Goal: Task Accomplishment & Management: Complete application form

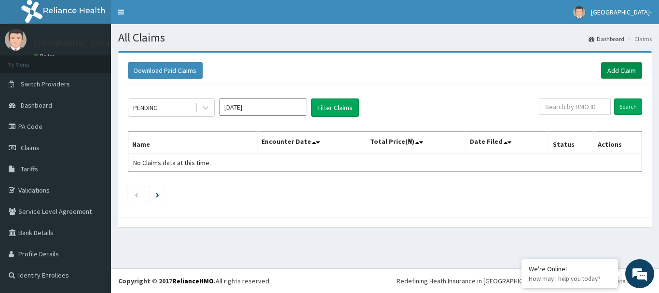
click at [612, 68] on link "Add Claim" at bounding box center [621, 70] width 41 height 16
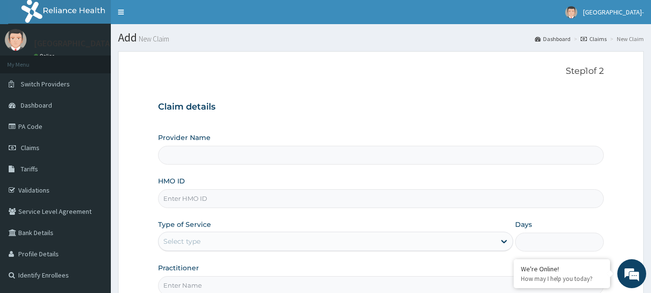
type input "[GEOGRAPHIC_DATA]- [GEOGRAPHIC_DATA]"
click at [238, 203] on input "HMO ID" at bounding box center [381, 198] width 446 height 19
paste input "DPI/10019/A"
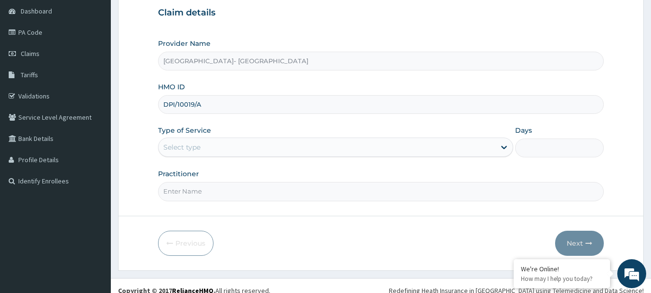
scroll to position [96, 0]
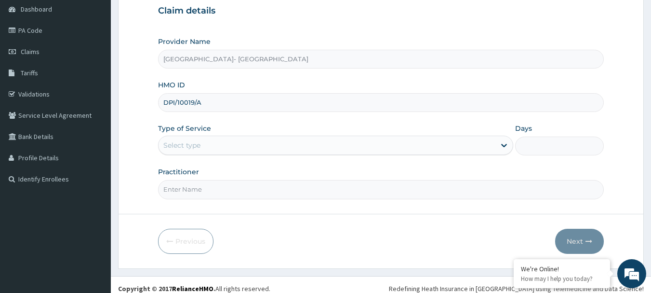
type input "DPI/10019/A"
click at [479, 144] on div "Select type" at bounding box center [327, 144] width 337 height 15
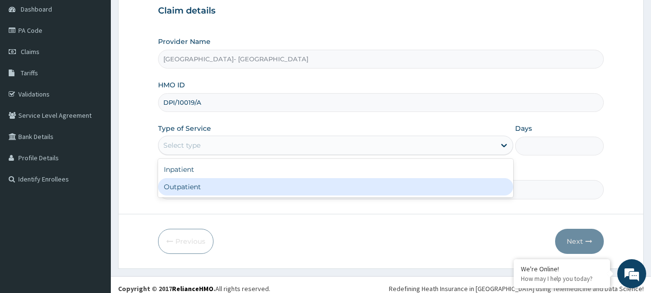
click at [460, 184] on div "Outpatient" at bounding box center [335, 186] width 355 height 17
type input "1"
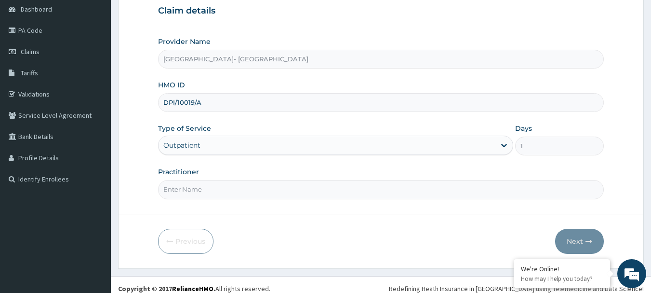
scroll to position [0, 0]
click at [486, 186] on input "Practitioner" at bounding box center [381, 189] width 446 height 19
type input "DR [PERSON_NAME]"
click at [575, 242] on button "Next" at bounding box center [579, 241] width 49 height 25
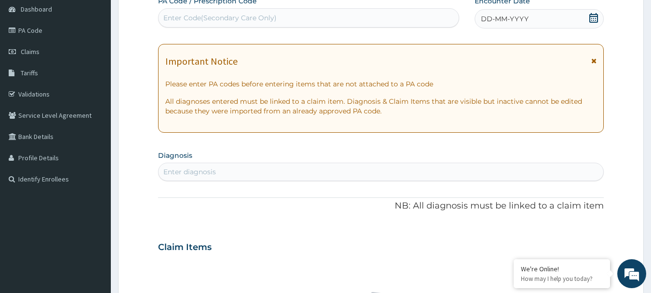
click at [523, 11] on div "DD-MM-YYYY" at bounding box center [539, 18] width 129 height 19
click at [633, 178] on form "Step 2 of 2 PA Code / Prescription Code Enter Code(Secondary Care Only) Encount…" at bounding box center [381, 259] width 526 height 609
click at [594, 18] on icon at bounding box center [594, 18] width 9 height 10
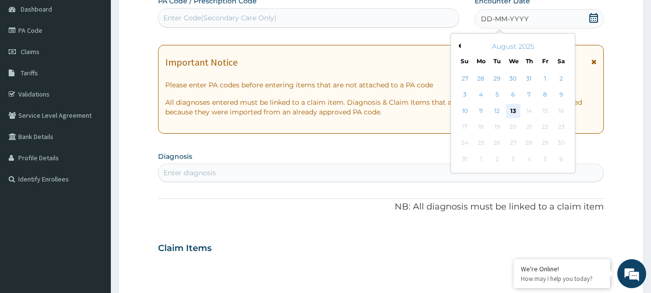
click at [516, 108] on div "13" at bounding box center [513, 111] width 14 height 14
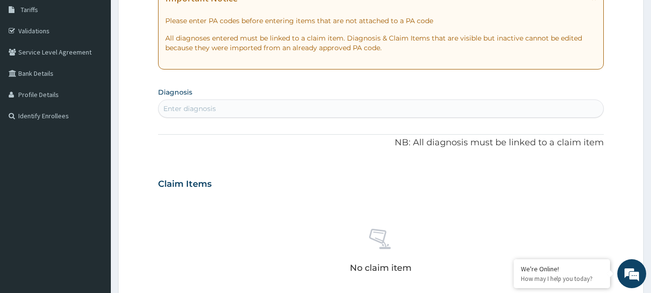
scroll to position [175, 0]
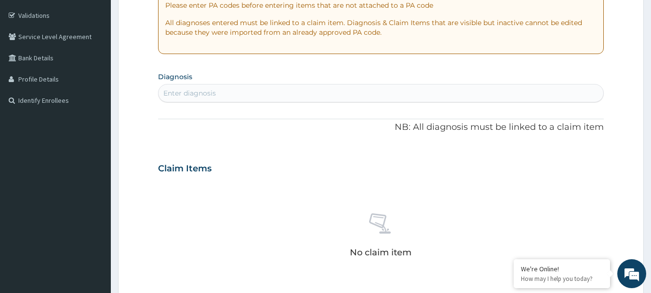
click at [310, 89] on div "Enter diagnosis" at bounding box center [381, 92] width 445 height 15
type input "FALCIP"
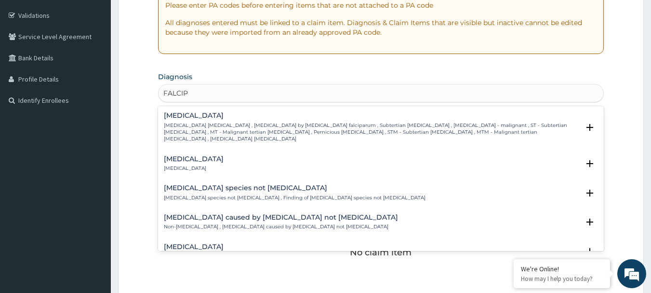
click at [250, 128] on p "[MEDICAL_DATA] [MEDICAL_DATA] , [MEDICAL_DATA] by [MEDICAL_DATA] falciparum , S…" at bounding box center [372, 132] width 416 height 21
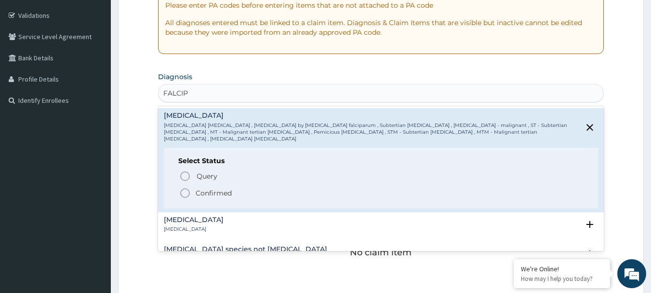
click at [196, 188] on p "Confirmed" at bounding box center [214, 193] width 36 height 10
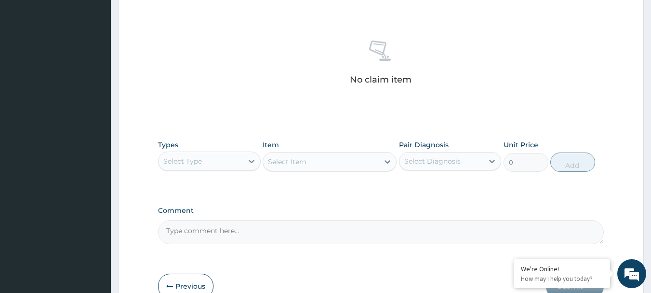
scroll to position [360, 0]
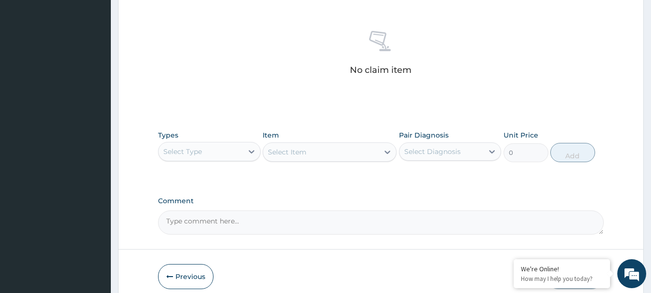
click at [232, 151] on div "Select Type" at bounding box center [201, 151] width 84 height 15
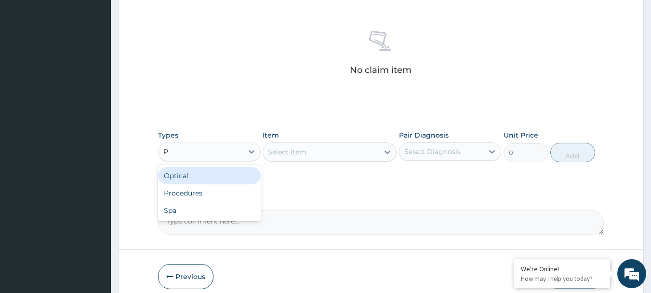
type input "PR"
click at [215, 179] on div "Procedures" at bounding box center [209, 175] width 103 height 17
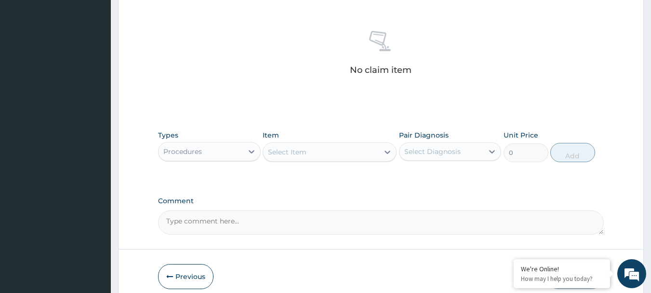
click at [285, 153] on div "Select Item" at bounding box center [287, 152] width 39 height 10
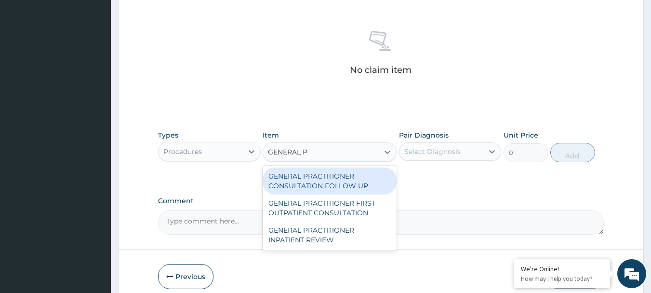
type input "GENERAL PR"
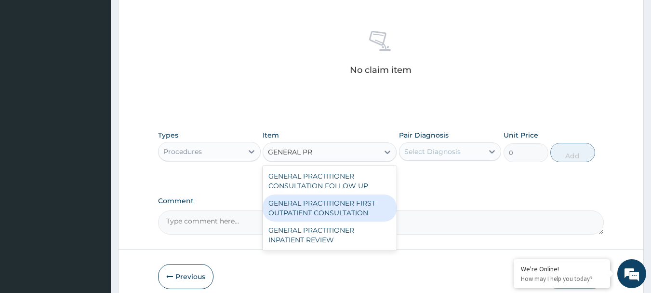
click at [333, 203] on div "GENERAL PRACTITIONER FIRST OUTPATIENT CONSULTATION" at bounding box center [330, 207] width 134 height 27
type input "5400"
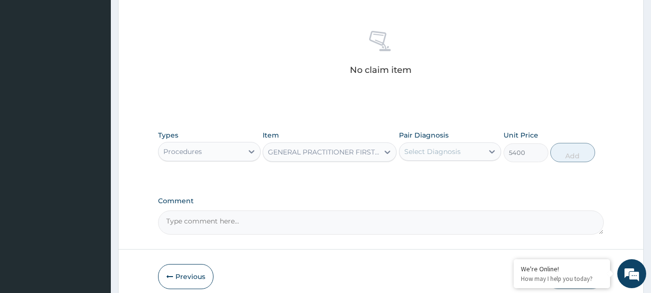
click at [453, 147] on div "Select Diagnosis" at bounding box center [432, 152] width 56 height 10
click at [422, 173] on label "[MEDICAL_DATA]" at bounding box center [445, 175] width 60 height 10
checkbox input "true"
click at [576, 150] on button "Add" at bounding box center [573, 152] width 45 height 19
type input "0"
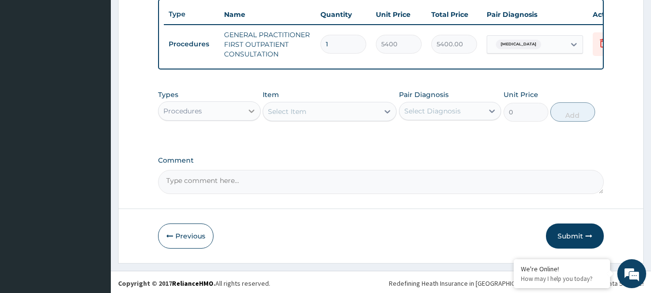
click at [252, 113] on icon at bounding box center [252, 110] width 6 height 3
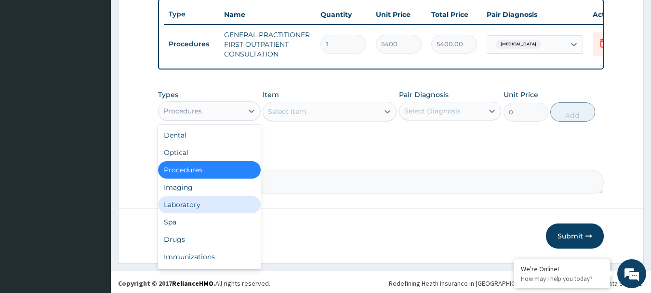
click at [211, 213] on div "Laboratory" at bounding box center [209, 204] width 103 height 17
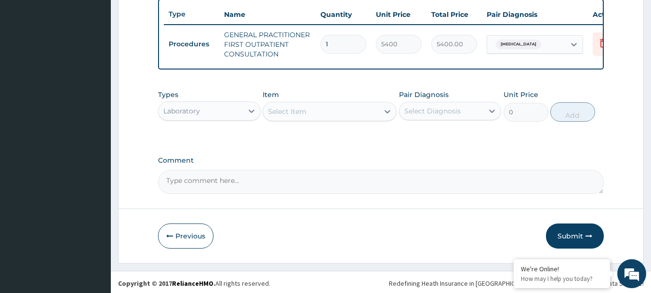
click at [292, 116] on div "Select Item" at bounding box center [287, 112] width 39 height 10
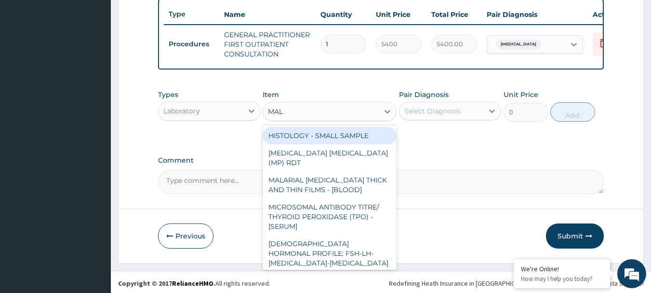
type input "MALA"
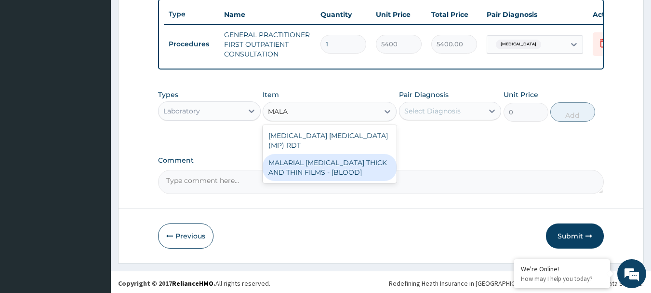
click at [307, 155] on div "MALARIAL [MEDICAL_DATA] THICK AND THIN FILMS - [BLOOD]" at bounding box center [330, 167] width 134 height 27
type input "3150"
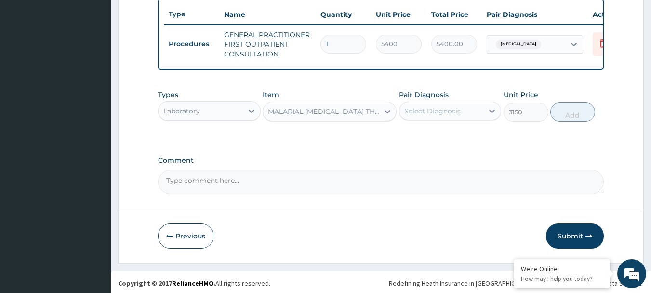
click at [425, 116] on div "Select Diagnosis" at bounding box center [432, 111] width 56 height 10
click at [421, 139] on label "[MEDICAL_DATA]" at bounding box center [445, 135] width 60 height 10
checkbox input "true"
click at [569, 121] on button "Add" at bounding box center [573, 111] width 45 height 19
type input "0"
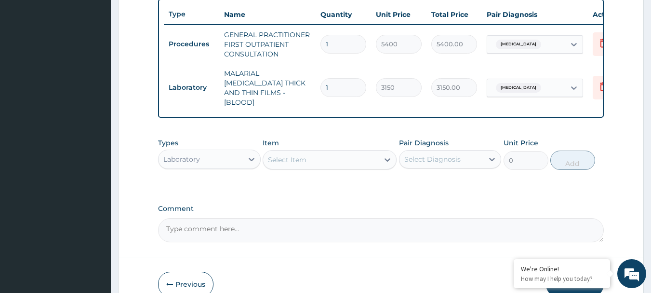
click at [313, 158] on div "Select Item" at bounding box center [321, 159] width 116 height 15
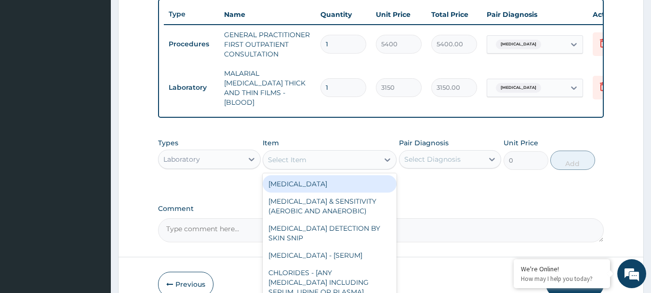
type input "A"
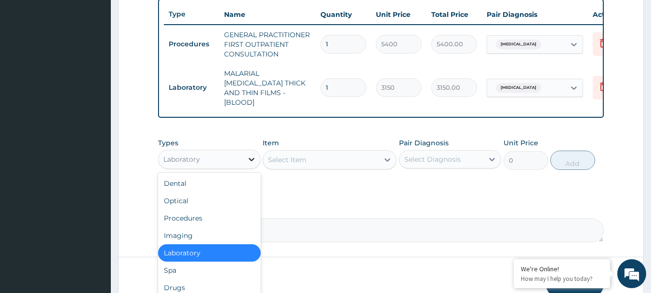
click at [244, 159] on div at bounding box center [251, 158] width 17 height 17
click at [191, 279] on div "Drugs" at bounding box center [209, 287] width 103 height 17
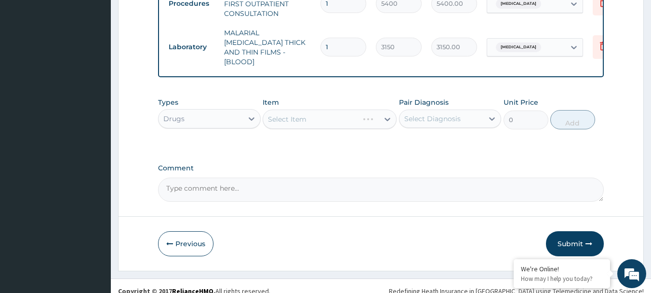
scroll to position [401, 0]
click at [322, 113] on div "Select Item" at bounding box center [321, 117] width 116 height 15
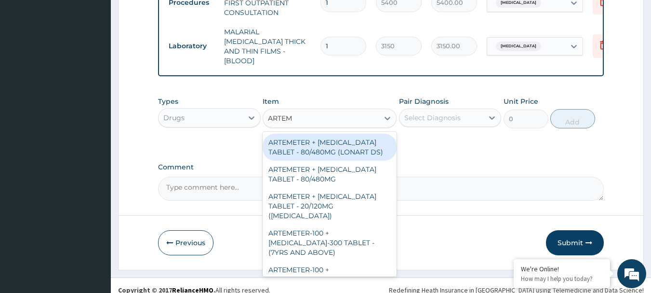
type input "ARTEME"
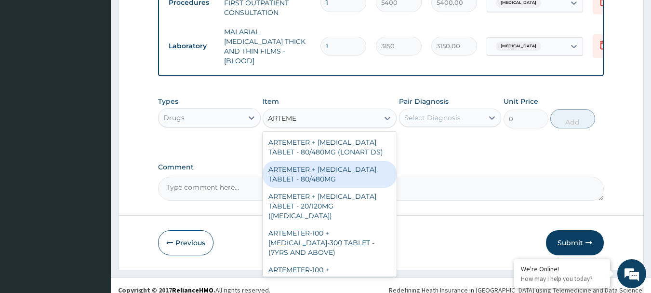
click at [366, 170] on div "ARTEMETER + [MEDICAL_DATA] TABLET - 80/480MG" at bounding box center [330, 174] width 134 height 27
type input "494"
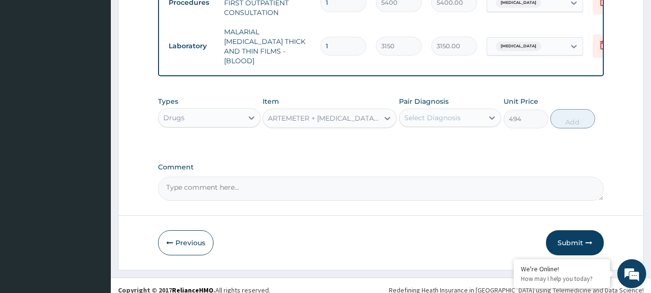
click at [434, 118] on div "Select Diagnosis" at bounding box center [432, 118] width 56 height 10
click at [419, 139] on label "[MEDICAL_DATA]" at bounding box center [445, 141] width 60 height 10
checkbox input "true"
click at [571, 119] on button "Add" at bounding box center [573, 118] width 45 height 19
type input "0"
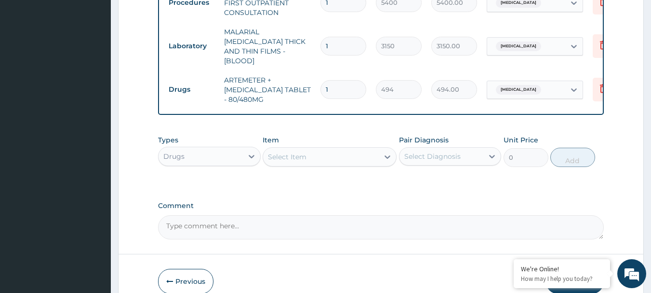
click at [328, 153] on div "Select Item" at bounding box center [321, 156] width 116 height 15
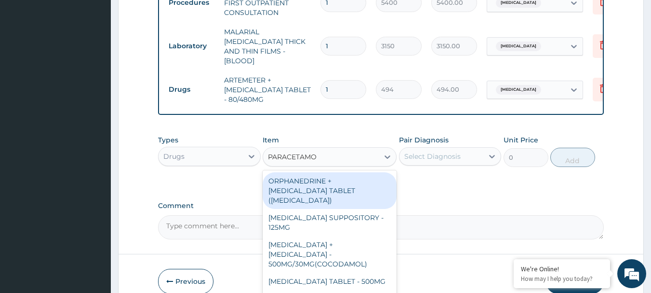
type input "[MEDICAL_DATA]"
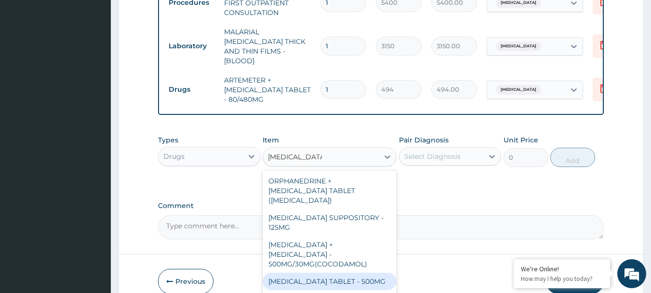
click at [370, 272] on div "[MEDICAL_DATA] TABLET - 500MG" at bounding box center [330, 280] width 134 height 17
type input "45.599999999999994"
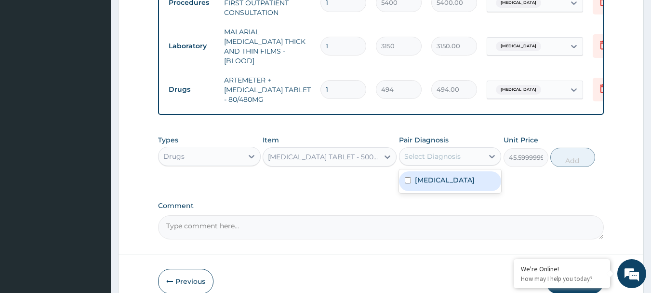
click at [446, 148] on div "Select Diagnosis" at bounding box center [442, 155] width 84 height 15
click at [424, 177] on label "[MEDICAL_DATA]" at bounding box center [445, 180] width 60 height 10
checkbox input "true"
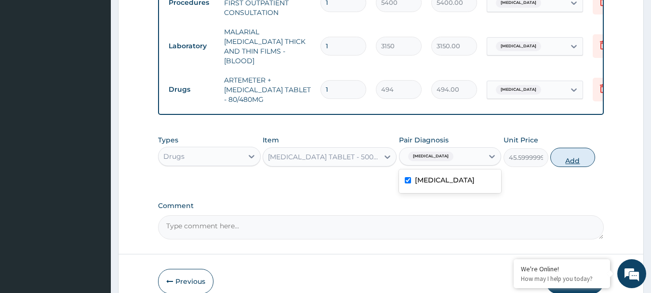
click at [570, 160] on button "Add" at bounding box center [573, 157] width 45 height 19
type input "0"
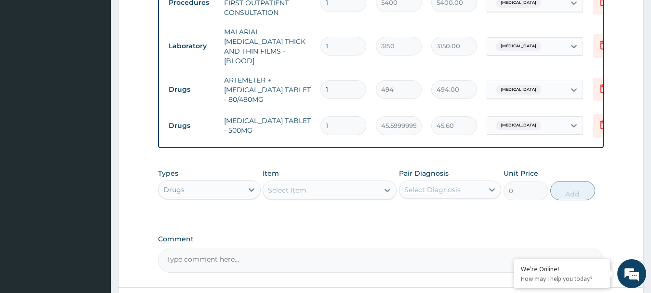
click at [276, 187] on div "Select Item" at bounding box center [287, 190] width 39 height 10
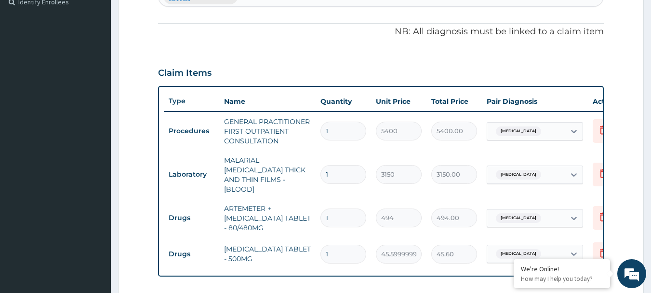
scroll to position [253, 0]
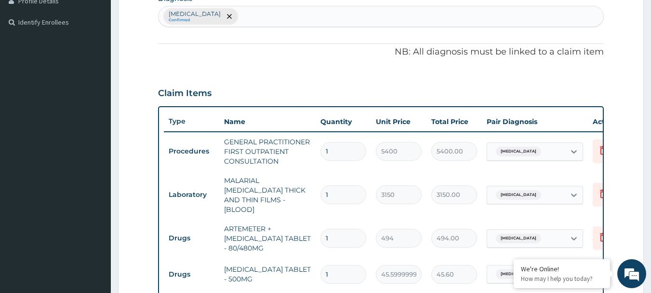
click at [270, 13] on div "[MEDICAL_DATA] Confirmed" at bounding box center [381, 16] width 445 height 20
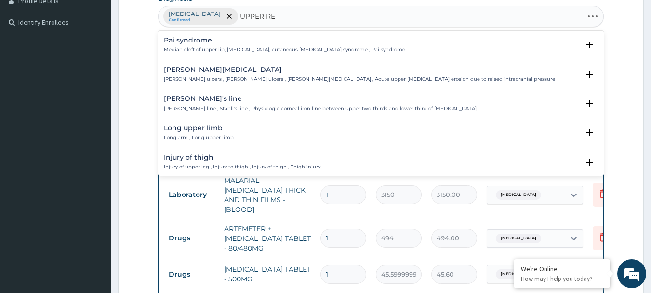
type input "UPPER RES"
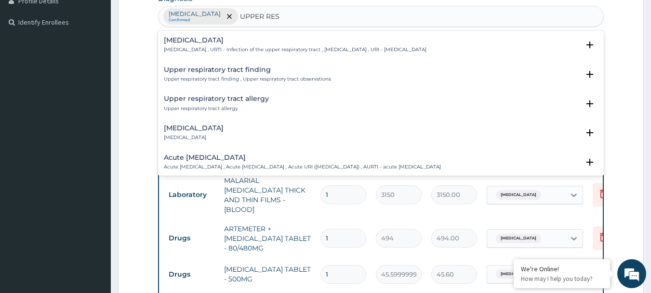
click at [227, 40] on h4 "[MEDICAL_DATA]" at bounding box center [295, 40] width 263 height 7
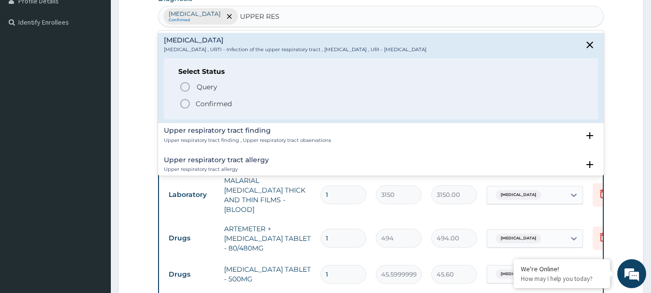
click at [185, 106] on icon "status option filled" at bounding box center [185, 104] width 12 height 12
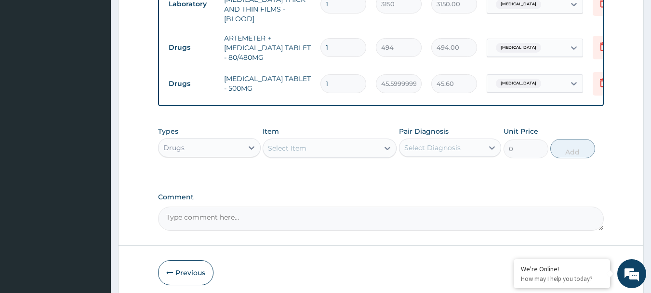
scroll to position [480, 0]
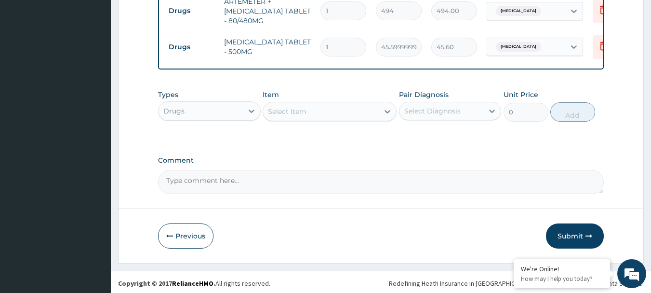
click at [344, 107] on div "Select Item" at bounding box center [321, 111] width 116 height 15
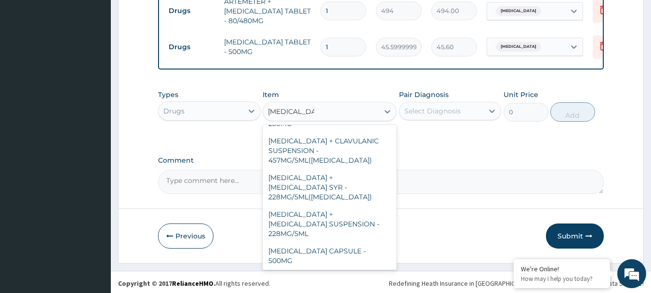
scroll to position [0, 0]
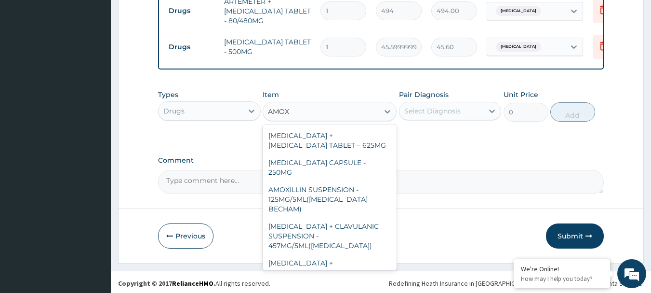
type input "AMOX"
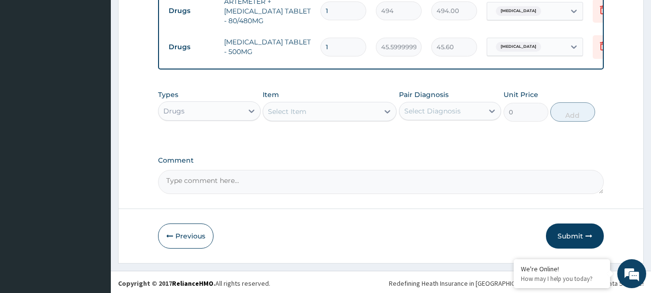
paste input "[MEDICAL_DATA] CAPSULE - 500MG"
type input "[MEDICAL_DATA] CAPSULE - 500MG"
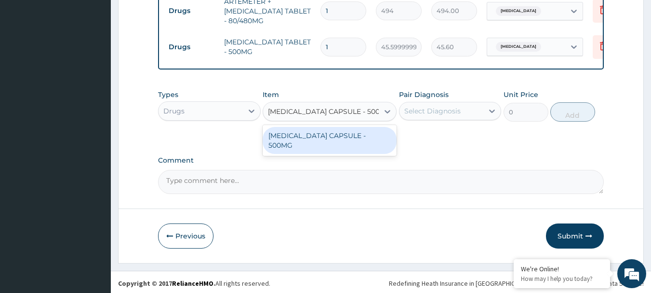
click at [313, 129] on div "[MEDICAL_DATA] CAPSULE - 500MG" at bounding box center [330, 140] width 134 height 27
type input "152"
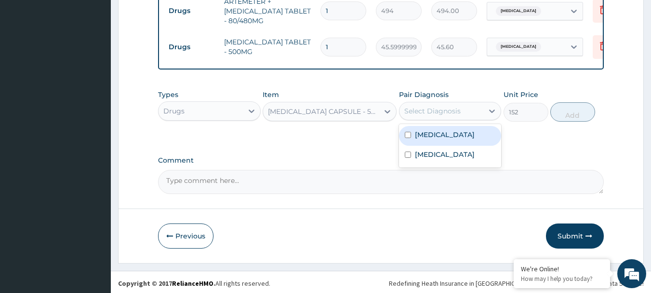
click at [444, 106] on div "Select Diagnosis" at bounding box center [432, 111] width 56 height 10
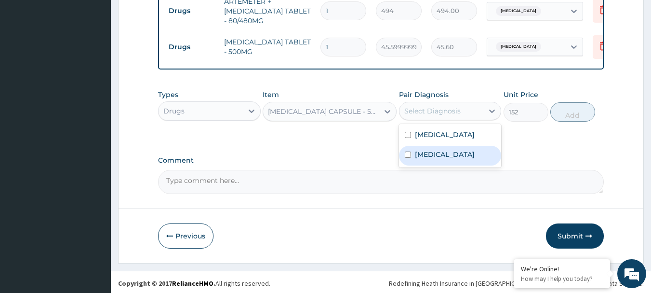
click at [467, 150] on label "[MEDICAL_DATA]" at bounding box center [445, 154] width 60 height 10
checkbox input "true"
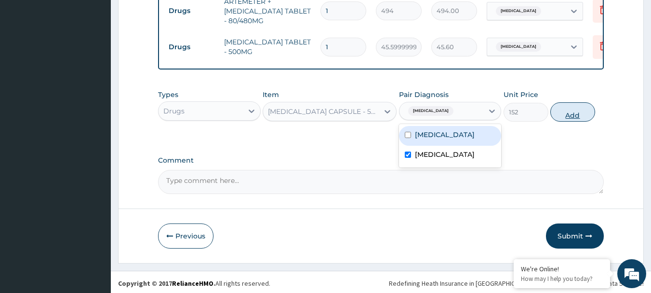
click at [575, 109] on button "Add" at bounding box center [573, 111] width 45 height 19
type input "0"
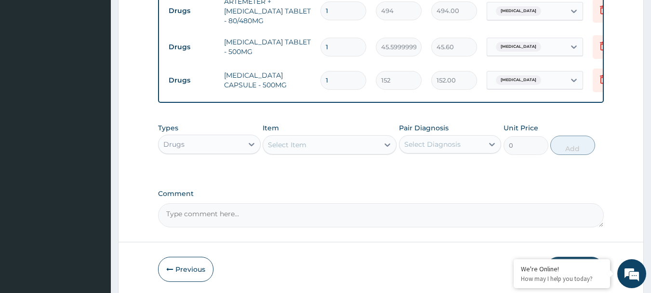
click at [309, 143] on div "Select Item" at bounding box center [321, 144] width 116 height 15
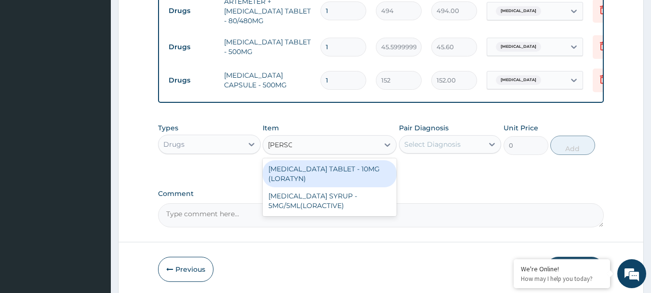
type input "LORAT"
click at [312, 167] on div "[MEDICAL_DATA] TABLET - 10MG (LORATYN)" at bounding box center [330, 173] width 134 height 27
type input "133"
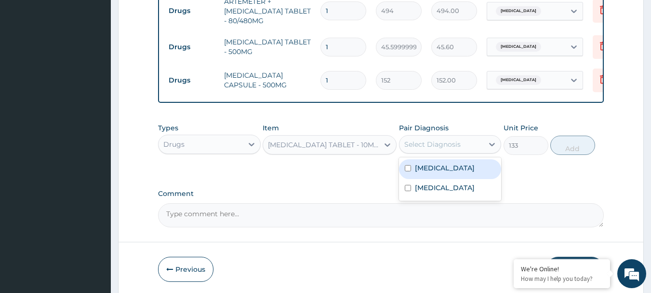
click at [466, 146] on div "Select Diagnosis" at bounding box center [442, 143] width 84 height 15
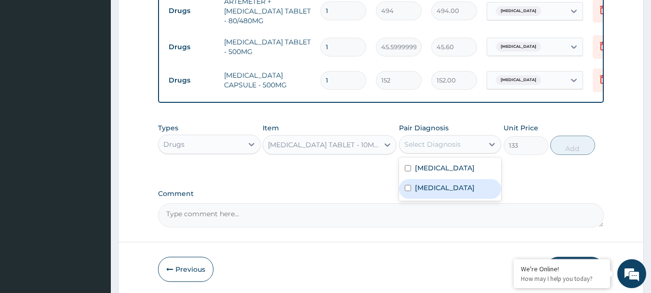
click at [452, 185] on label "[MEDICAL_DATA]" at bounding box center [445, 188] width 60 height 10
checkbox input "true"
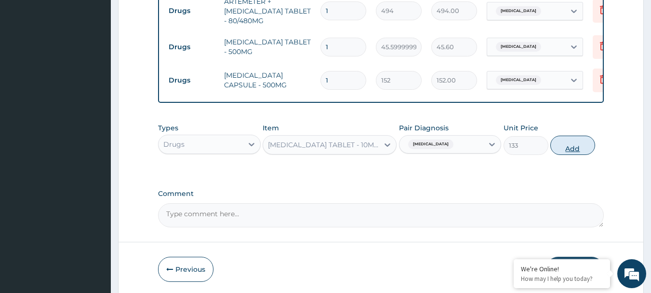
click at [574, 148] on button "Add" at bounding box center [573, 144] width 45 height 19
type input "0"
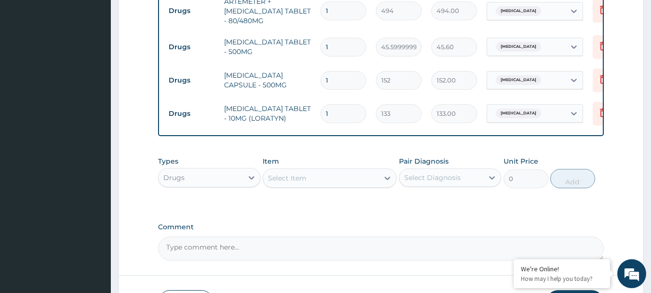
scroll to position [224, 0]
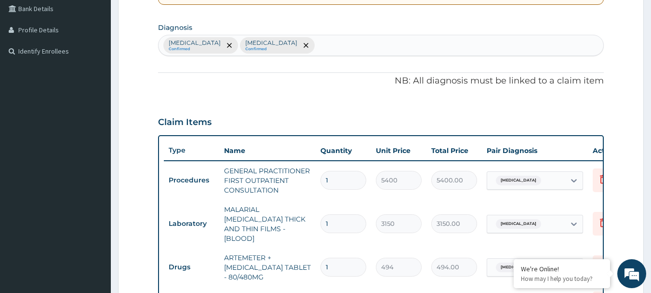
click at [420, 51] on div "[MEDICAL_DATA] Confirmed [MEDICAL_DATA] Confirmed" at bounding box center [381, 45] width 445 height 20
type input "COUGH"
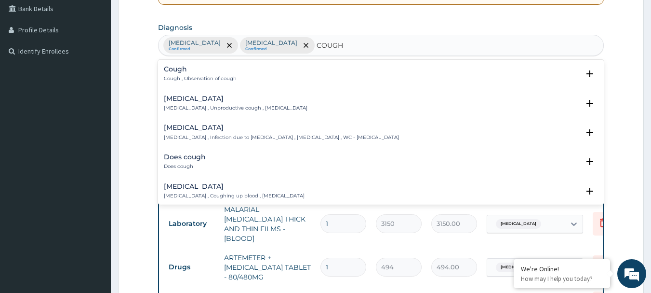
click at [303, 66] on div "Cough Cough , Observation of cough" at bounding box center [381, 74] width 435 height 17
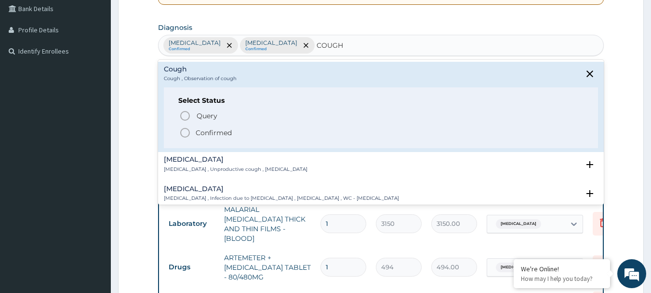
click at [186, 134] on icon "status option filled" at bounding box center [185, 133] width 12 height 12
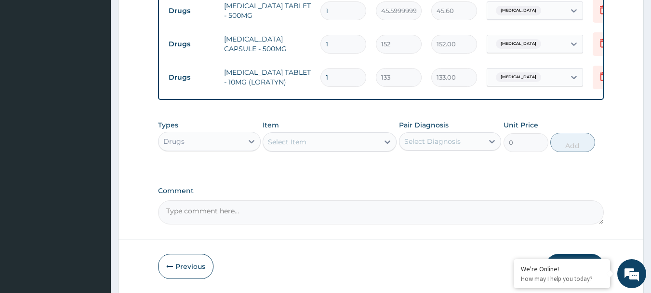
scroll to position [546, 0]
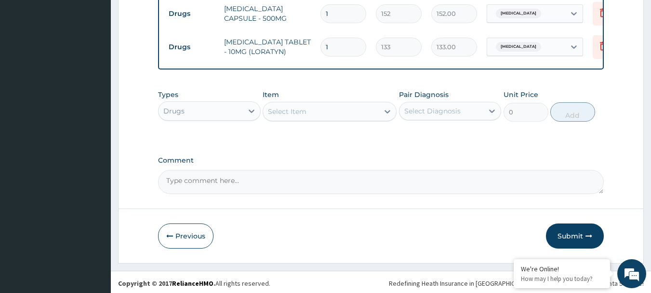
click at [333, 110] on div "Select Item" at bounding box center [321, 111] width 116 height 15
paste input "COUGH SYRUP - ([MEDICAL_DATA])"
type input "COUGH SYRUP - ([MEDICAL_DATA])"
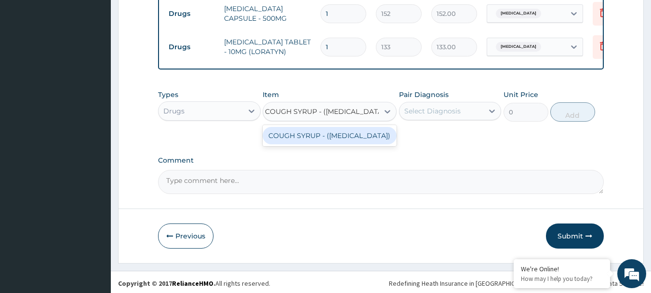
click at [293, 130] on div "COUGH SYRUP - ([MEDICAL_DATA])" at bounding box center [330, 135] width 134 height 17
type input "1520"
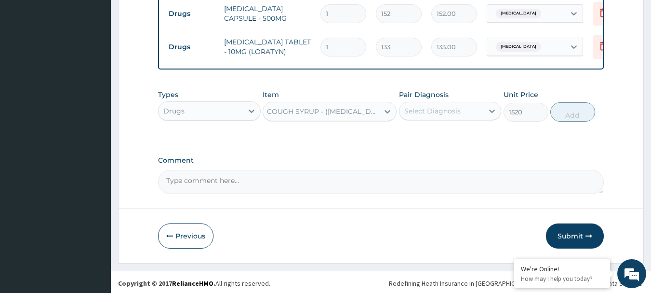
click at [482, 111] on div "Select Diagnosis" at bounding box center [442, 110] width 84 height 15
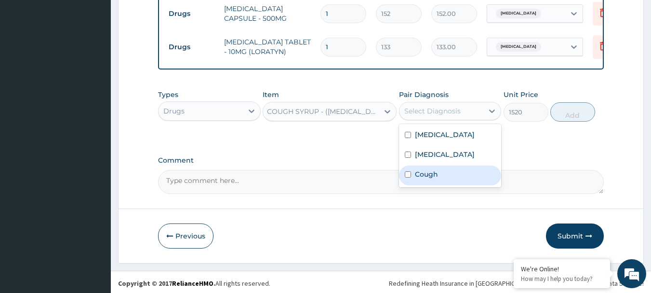
click at [437, 177] on label "Cough" at bounding box center [426, 174] width 23 height 10
checkbox input "true"
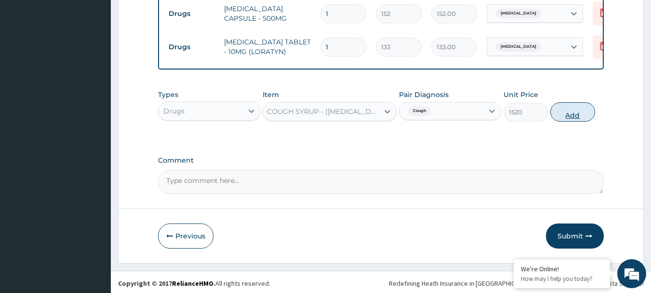
click at [569, 112] on button "Add" at bounding box center [573, 111] width 45 height 19
type input "0"
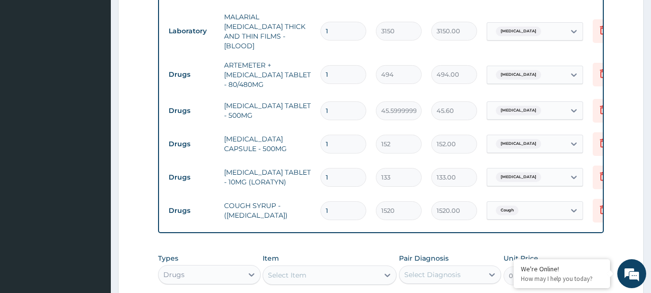
scroll to position [412, 0]
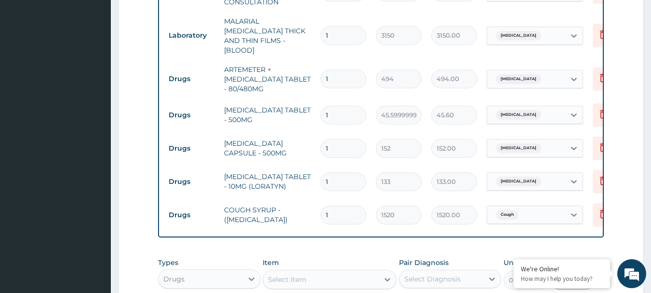
click at [332, 175] on input "1" at bounding box center [344, 181] width 46 height 19
type input "0.00"
type input "5"
type input "665.00"
type input "5"
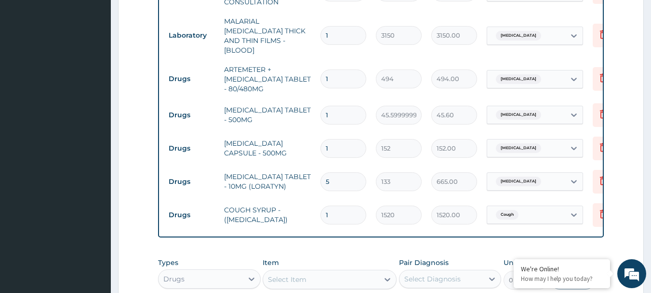
click at [336, 145] on input "1" at bounding box center [344, 148] width 46 height 19
type input "10"
type input "1520.00"
type input "10"
click at [347, 110] on input "1" at bounding box center [344, 115] width 46 height 19
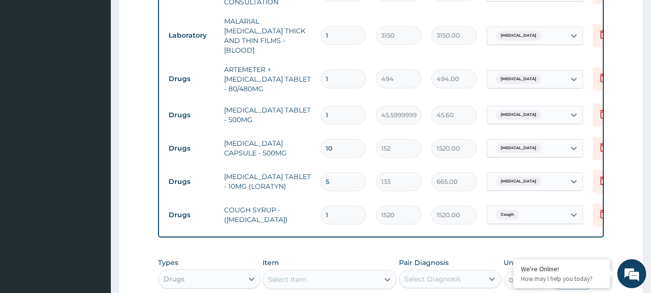
type input "18"
type input "820.80"
type input "18"
click at [331, 70] on input "1" at bounding box center [344, 78] width 46 height 19
click at [342, 70] on input "1" at bounding box center [344, 78] width 46 height 19
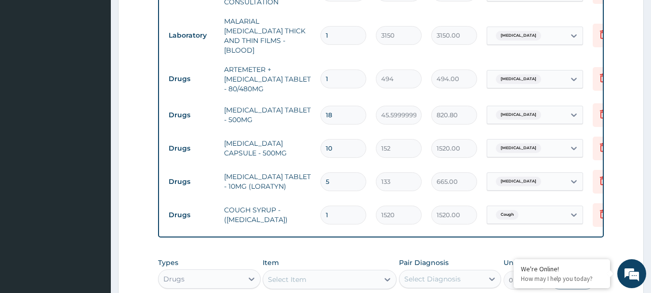
type input "0.00"
type input "6"
type input "2964.00"
type input "6"
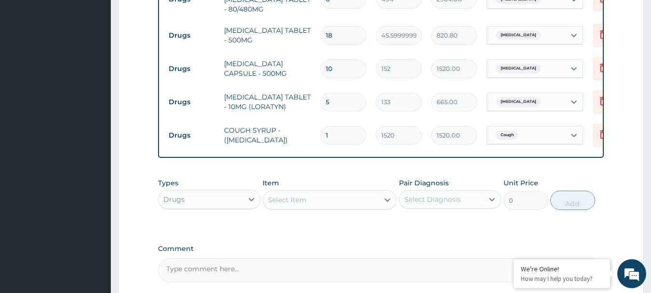
scroll to position [579, 0]
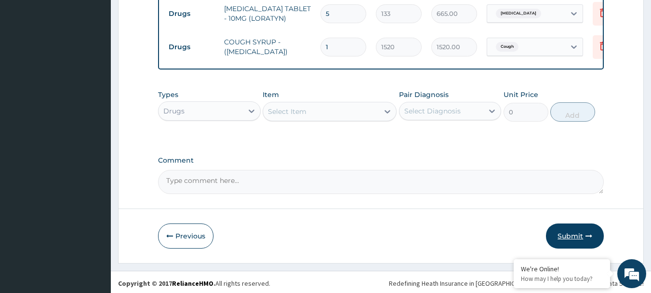
click at [580, 235] on button "Submit" at bounding box center [575, 235] width 58 height 25
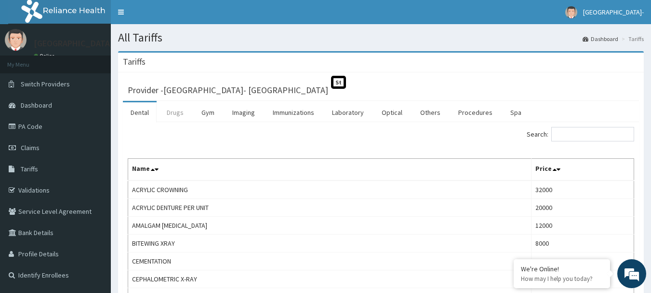
click at [178, 116] on link "Drugs" at bounding box center [175, 112] width 32 height 20
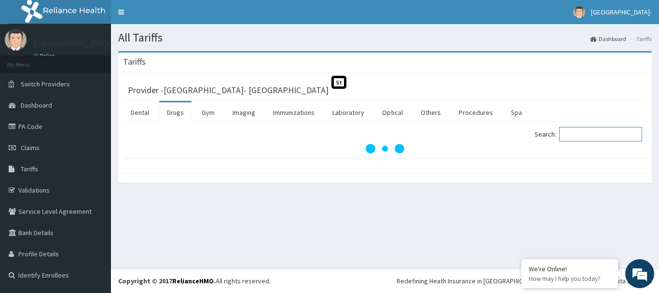
click at [604, 136] on input "Search:" at bounding box center [600, 134] width 83 height 14
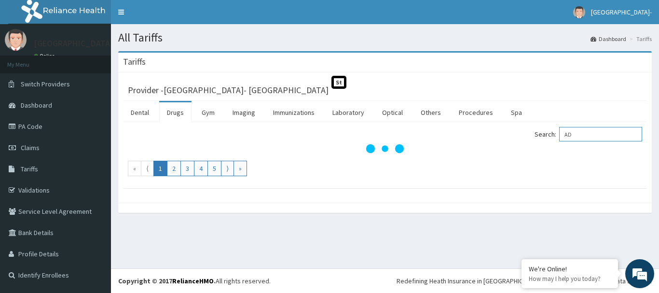
type input "A"
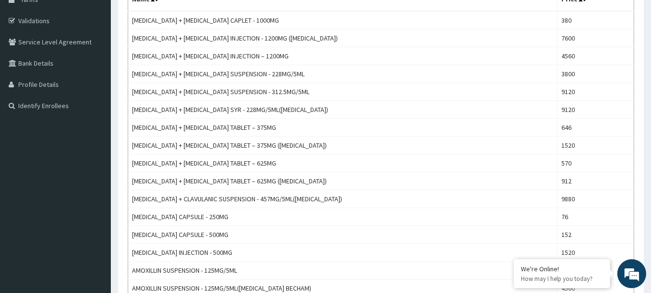
scroll to position [211, 0]
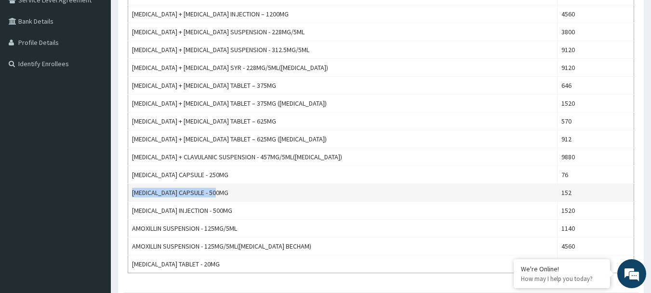
drag, startPoint x: 222, startPoint y: 190, endPoint x: 132, endPoint y: 196, distance: 90.3
click at [132, 196] on td "AMOXICILLIN CAPSULE - 500MG" at bounding box center [343, 193] width 430 height 18
copy td "AMOXICILLIN CAPSULE - 500MG"
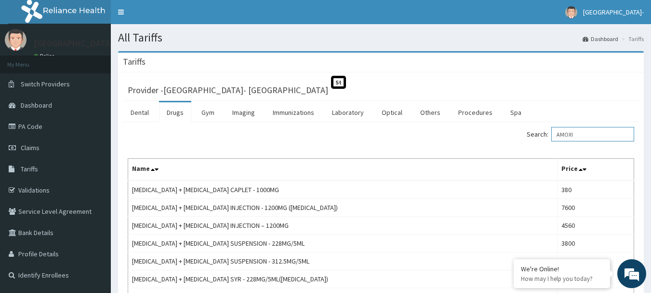
drag, startPoint x: 583, startPoint y: 136, endPoint x: 541, endPoint y: 139, distance: 42.0
click at [543, 139] on label "Search: AMOXI" at bounding box center [581, 134] width 108 height 14
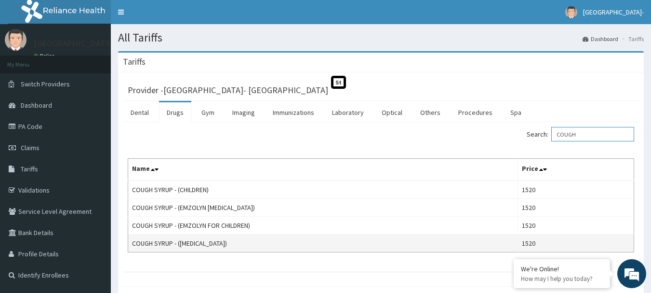
type input "COUGH"
drag, startPoint x: 228, startPoint y: 244, endPoint x: 133, endPoint y: 246, distance: 94.5
click at [133, 246] on td "COUGH SYRUP - (EXPECTORANT)" at bounding box center [323, 243] width 390 height 18
copy td "COUGH SYRUP - (EXPECTORANT)"
